Goal: Task Accomplishment & Management: Manage account settings

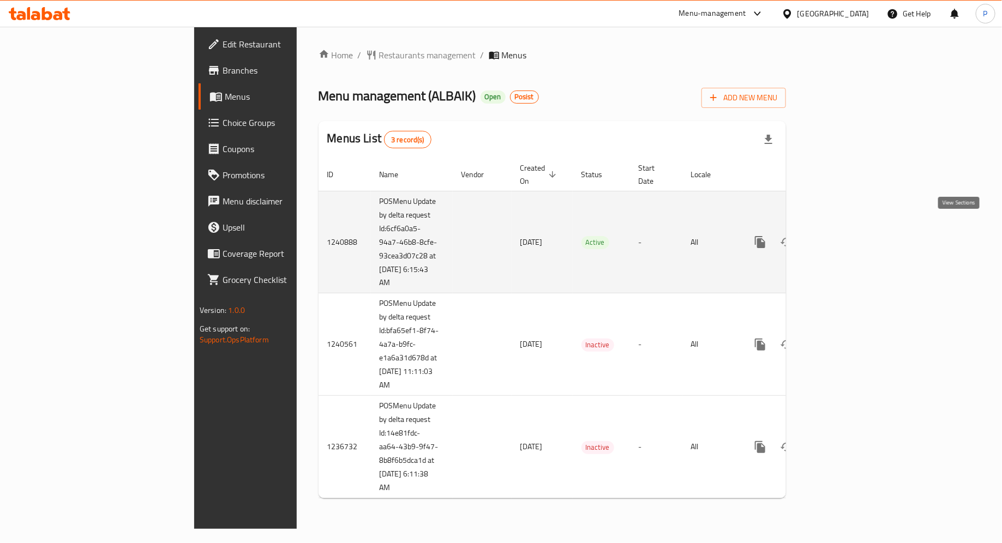
click at [852, 229] on link "enhanced table" at bounding box center [839, 242] width 26 height 26
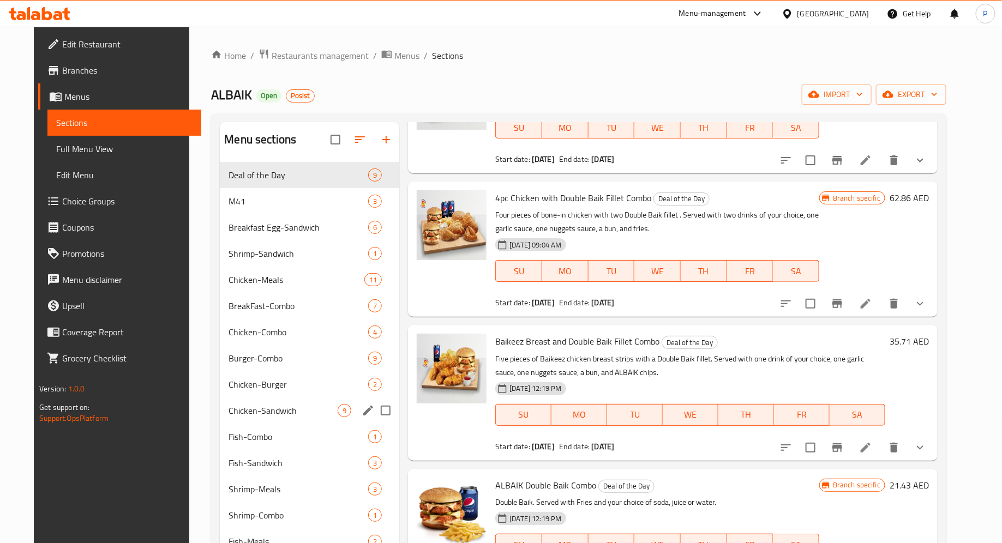
drag, startPoint x: 192, startPoint y: 189, endPoint x: 272, endPoint y: 398, distance: 223.5
click at [273, 399] on div "Menu sections Deal of the Day 9 M41 3 Breakfast Egg-Sandwich 6 Shrimp-Sandwich …" at bounding box center [578, 471] width 735 height 716
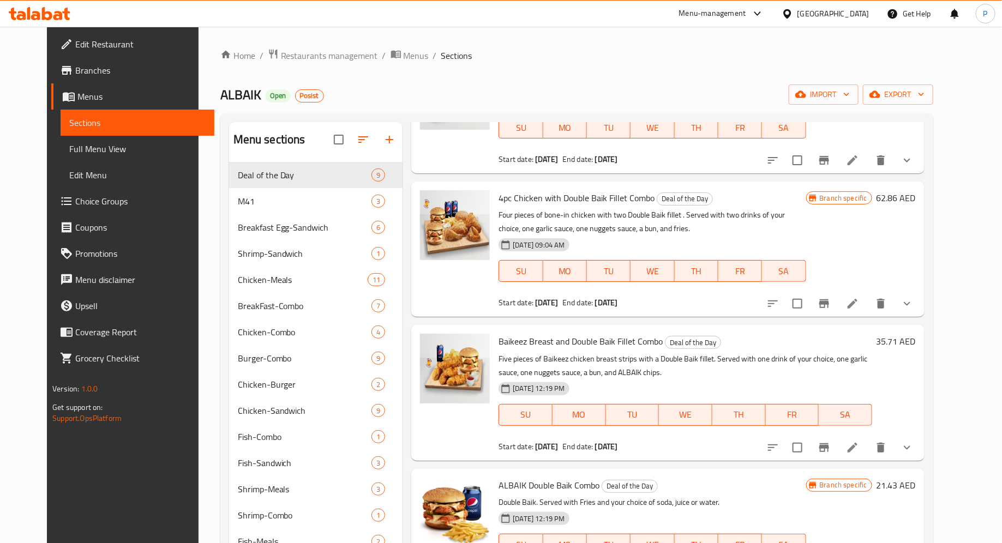
drag, startPoint x: 239, startPoint y: 190, endPoint x: 174, endPoint y: 286, distance: 116.2
click at [199, 286] on div "Home / Restaurants management / Menus / Sections ALBAIK Open Posist import expo…" at bounding box center [577, 439] width 757 height 825
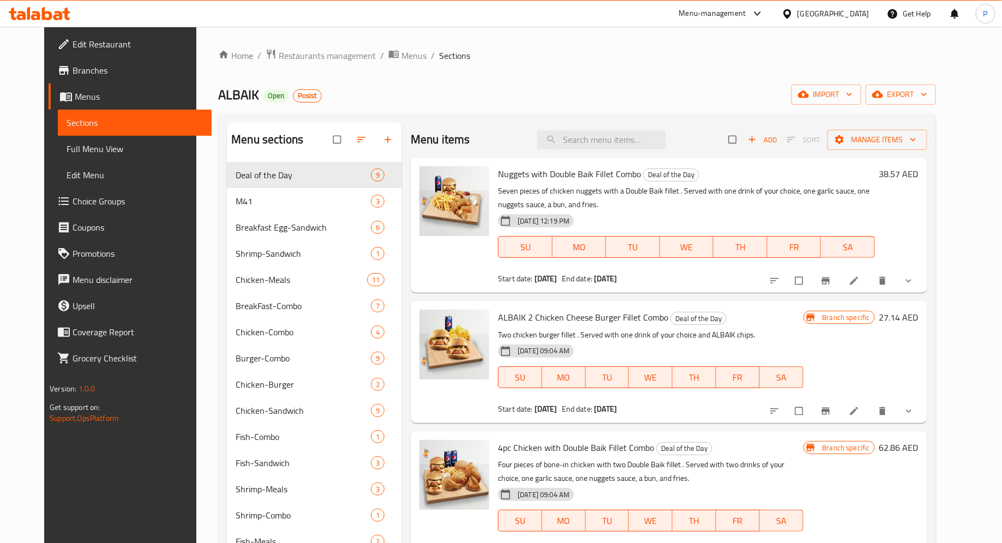
click at [58, 21] on div at bounding box center [39, 14] width 79 height 22
click at [52, 11] on icon at bounding box center [40, 13] width 62 height 13
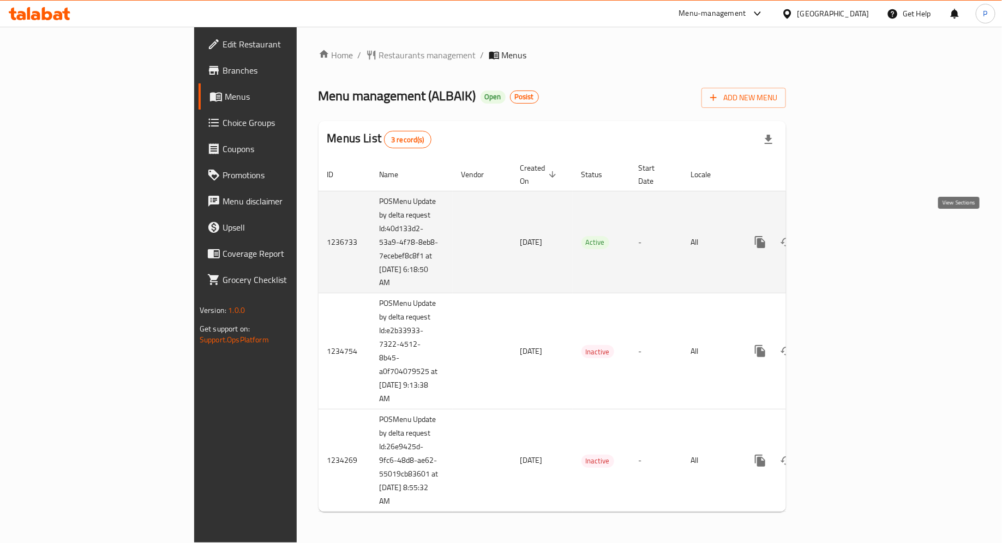
click at [846, 236] on icon "enhanced table" at bounding box center [839, 242] width 13 height 13
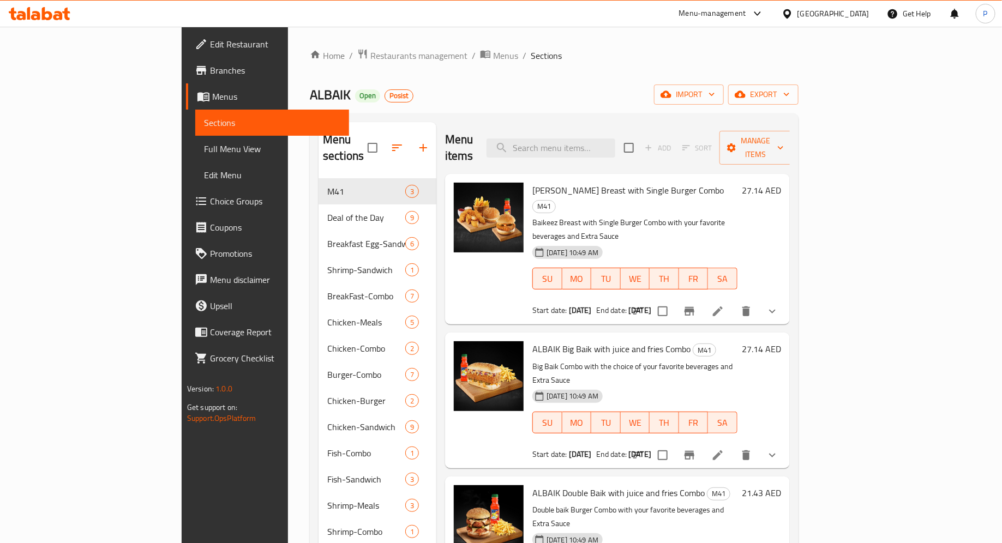
click at [519, 77] on div "Home / Restaurants management / Menus / Sections ALBAIK Open Posist import expo…" at bounding box center [554, 448] width 489 height 798
click at [581, 95] on div "ALBAIK Open Posist import export" at bounding box center [554, 95] width 489 height 20
click at [672, 90] on div "ALBAIK Open Posist import export" at bounding box center [554, 95] width 489 height 20
click at [742, 58] on ol "Home / Restaurants management / Menus / Sections" at bounding box center [554, 56] width 489 height 14
